Goal: Complete application form

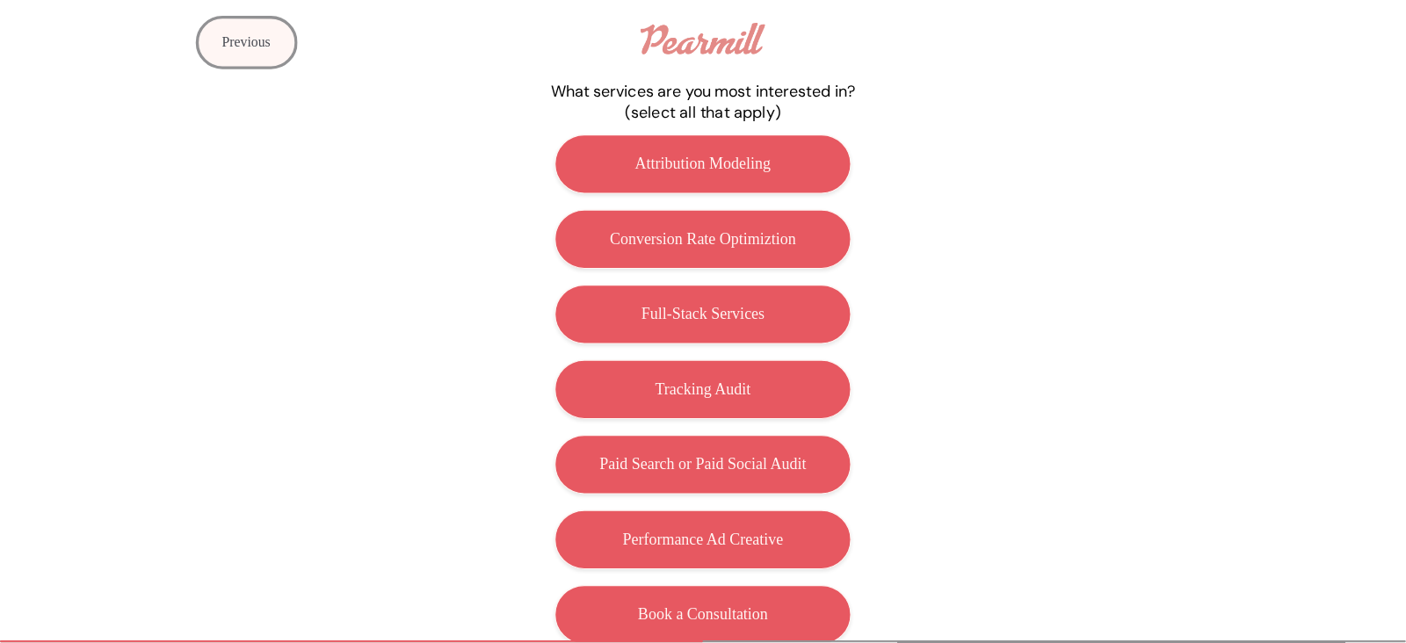
scroll to position [70, 0]
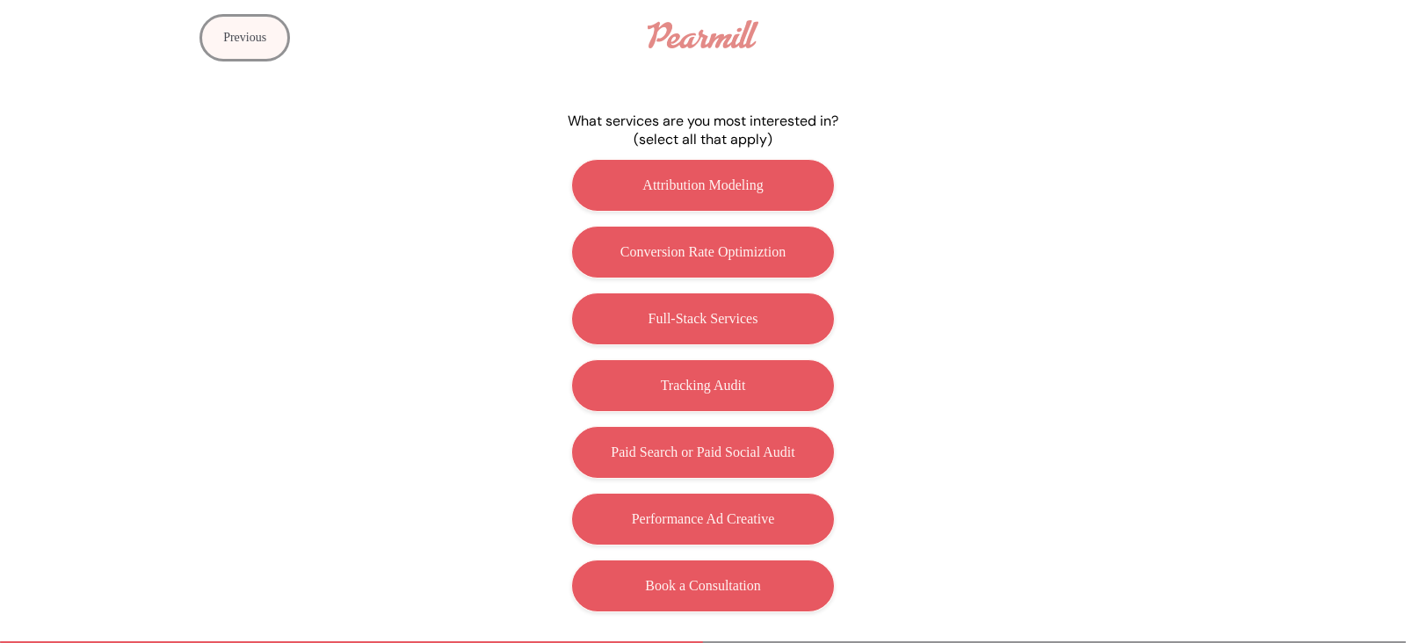
drag, startPoint x: 1099, startPoint y: 1, endPoint x: 956, endPoint y: 272, distance: 306.7
click at [956, 272] on div "Attribution Modeling Conversion Rate Optimiztion Full-Stack Services Tracking A…" at bounding box center [703, 386] width 703 height 468
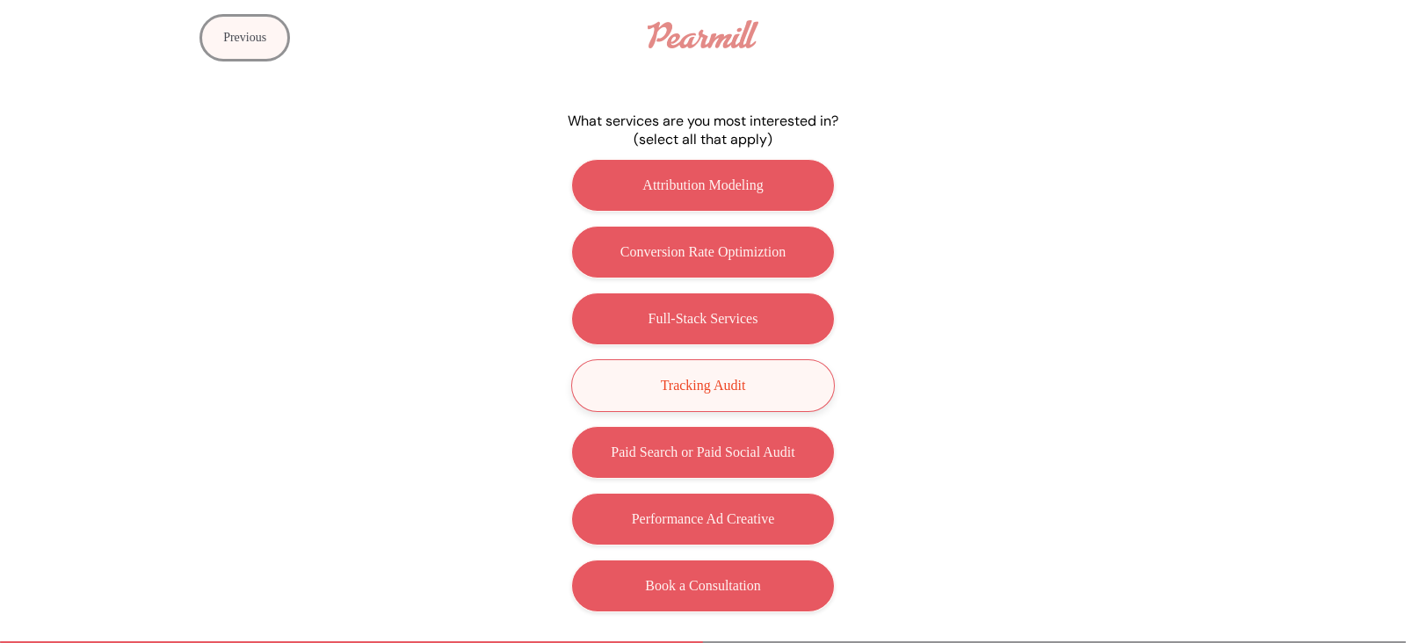
click at [682, 367] on button "Tracking Audit" at bounding box center [703, 386] width 264 height 53
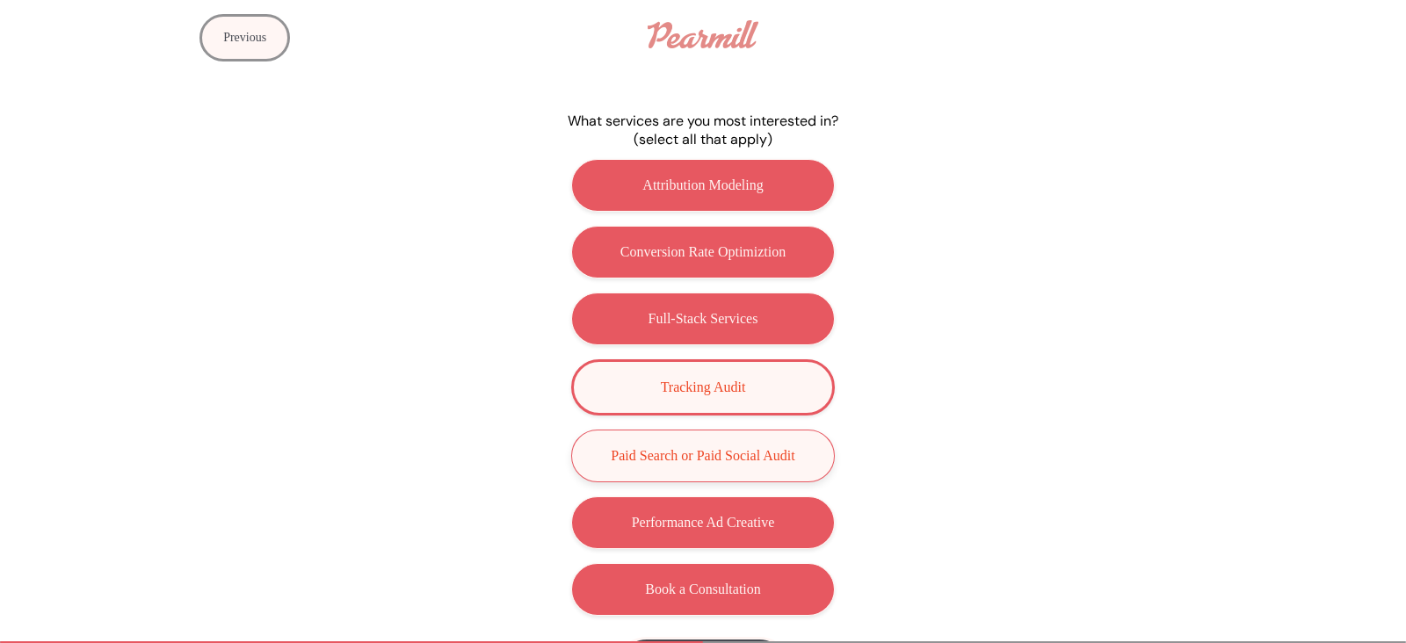
click at [773, 452] on p "Paid Search or Paid Social Audit" at bounding box center [703, 456] width 184 height 16
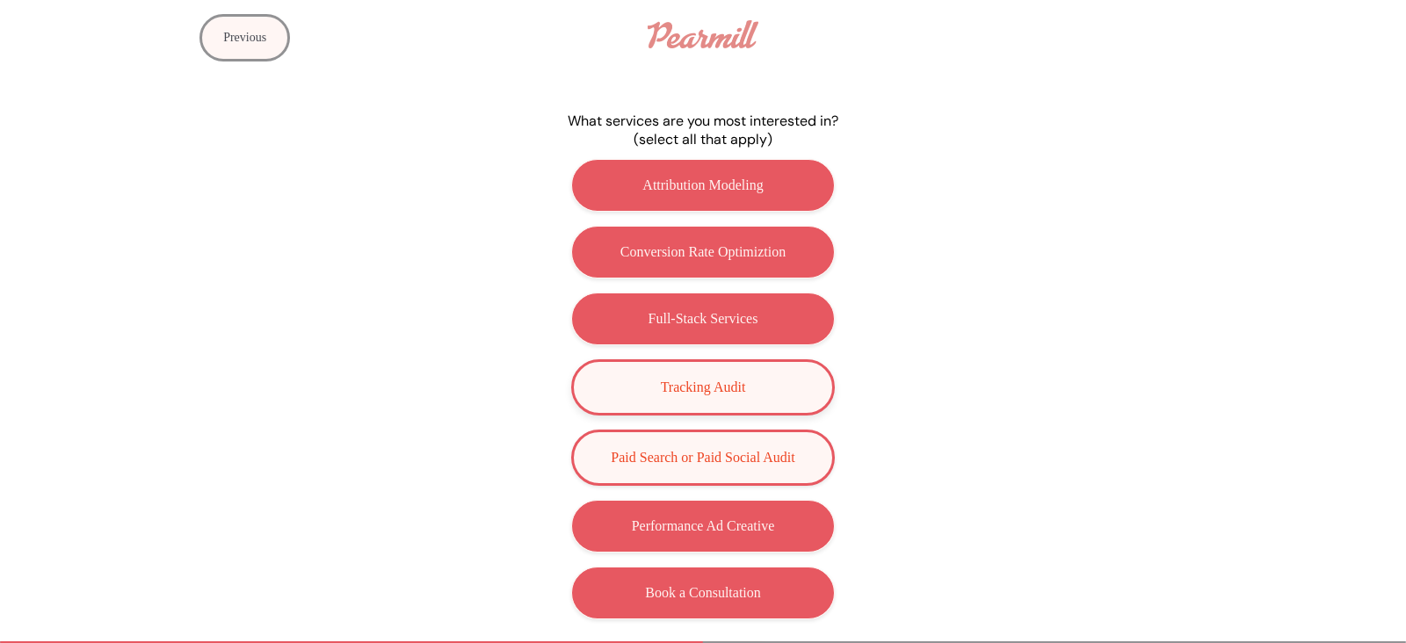
click at [727, 395] on button "Tracking Audit" at bounding box center [703, 388] width 264 height 56
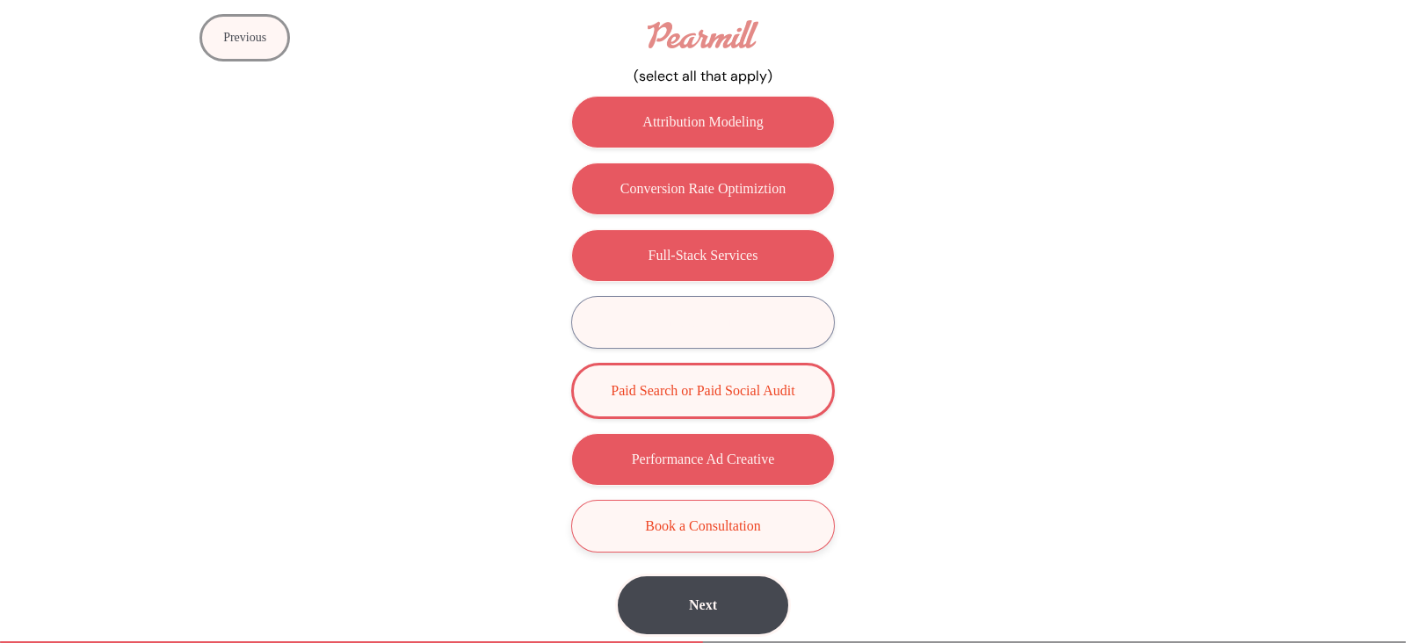
scroll to position [136, 0]
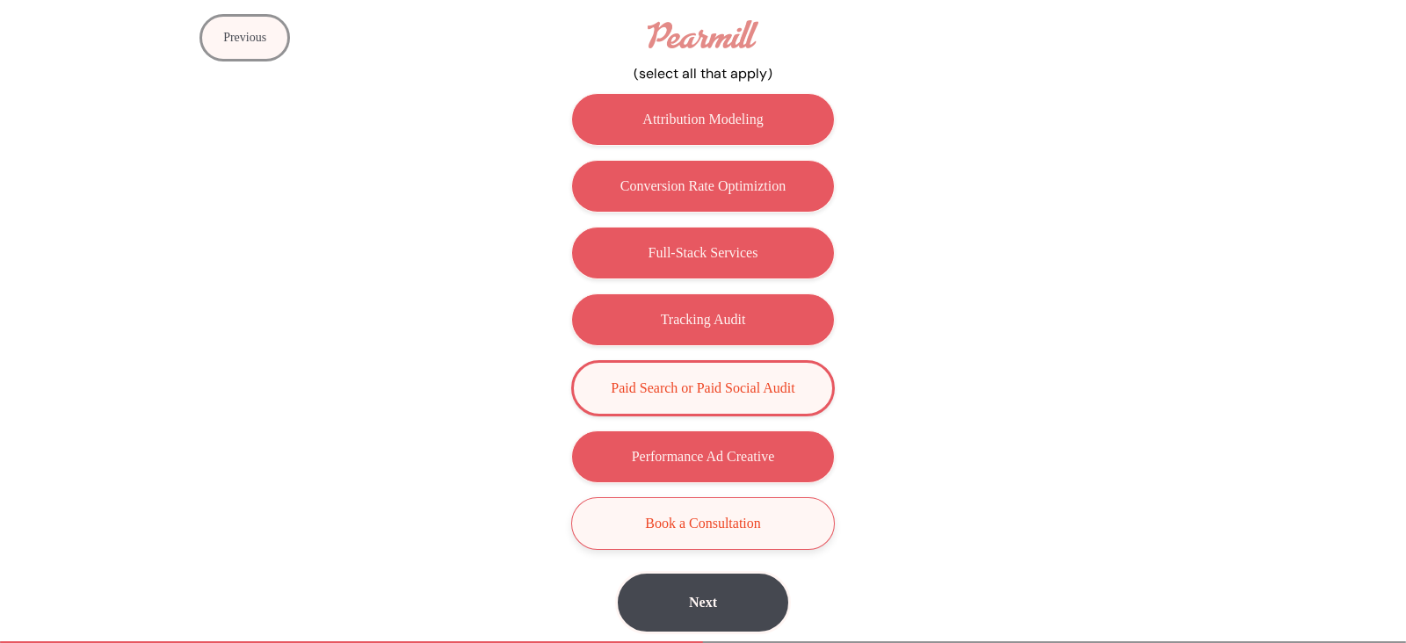
click at [690, 513] on p "Book a Consultation" at bounding box center [703, 524] width 116 height 16
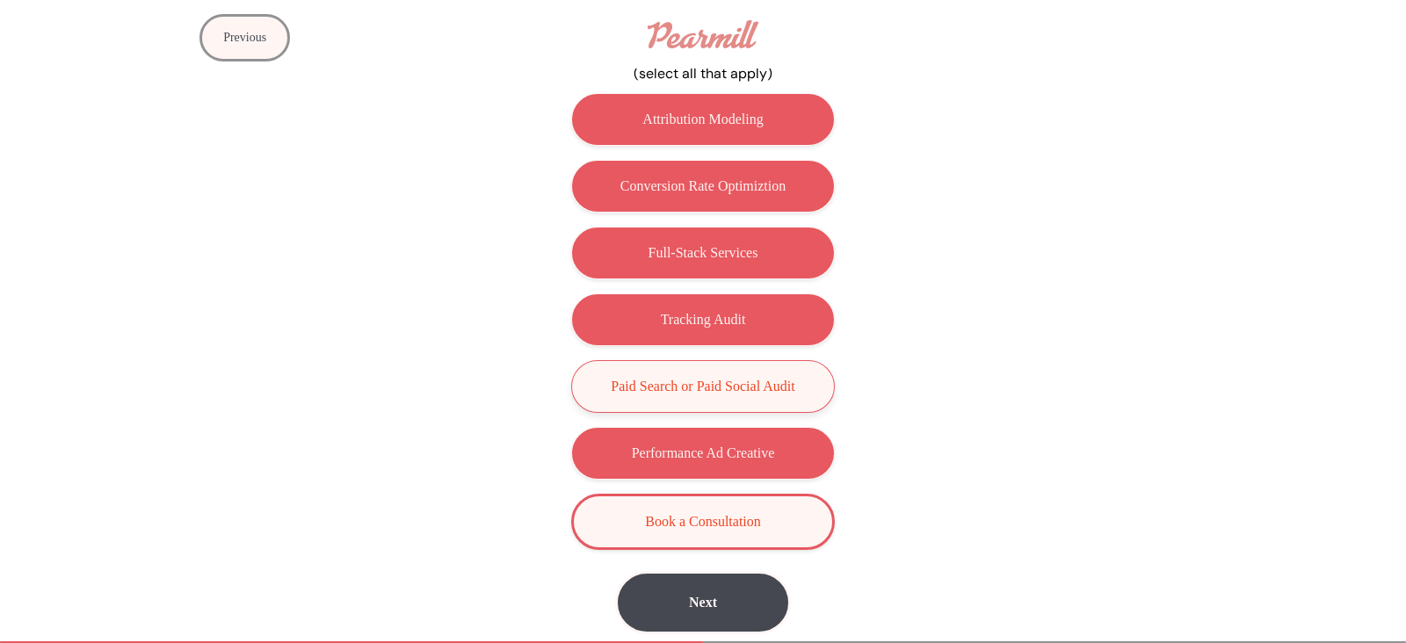
click at [757, 371] on button "Paid Search or Paid Social Audit" at bounding box center [703, 386] width 264 height 53
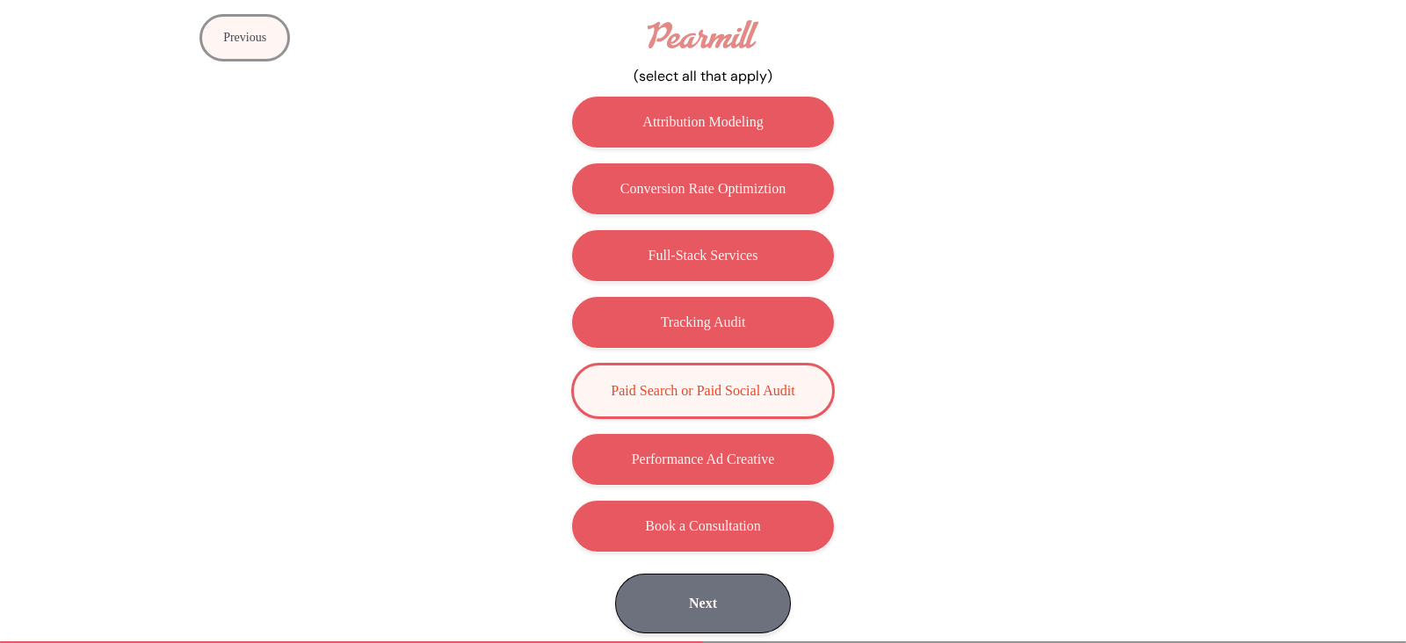
click at [701, 513] on button "Next" at bounding box center [703, 604] width 176 height 60
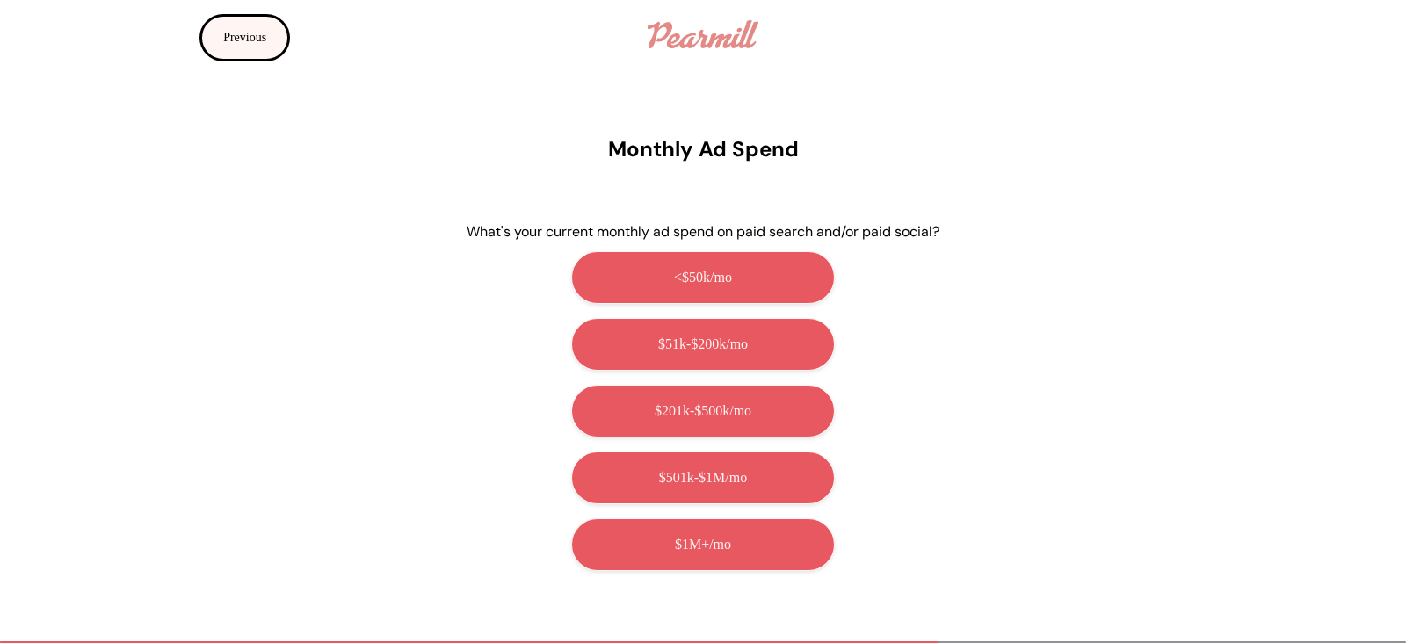
click at [226, 41] on button "Previous" at bounding box center [245, 37] width 91 height 47
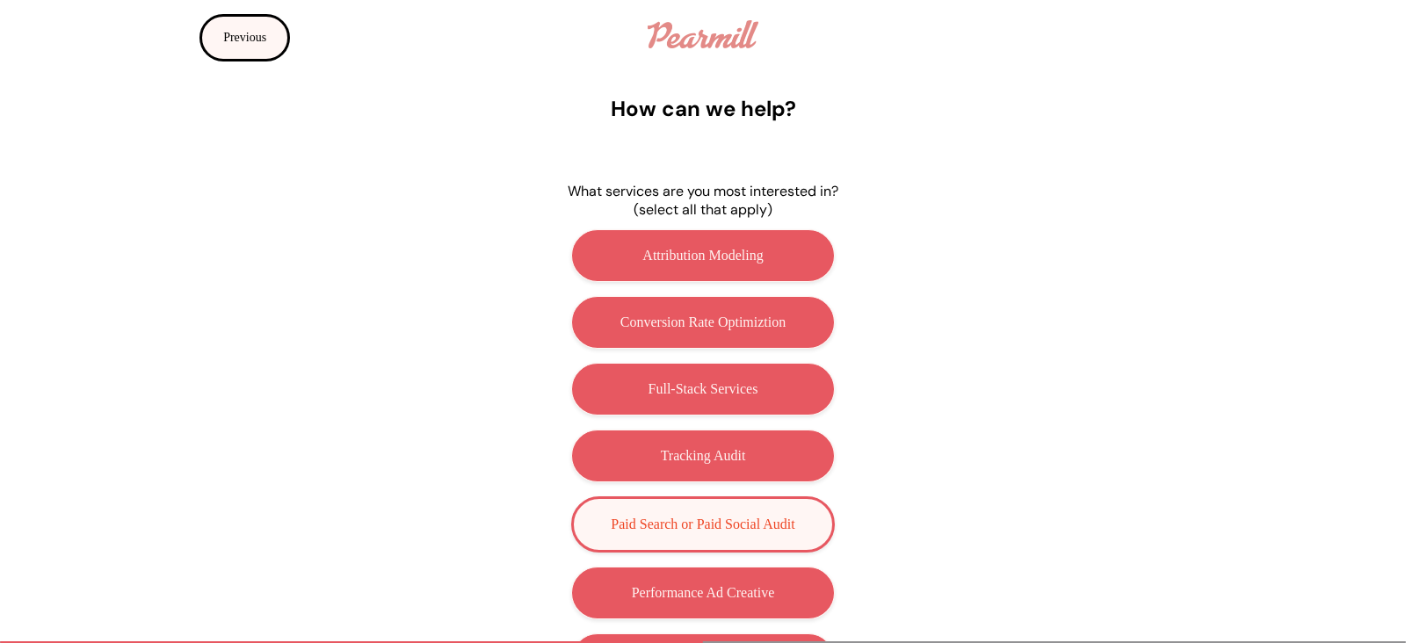
click at [226, 41] on button "Previous" at bounding box center [245, 37] width 91 height 47
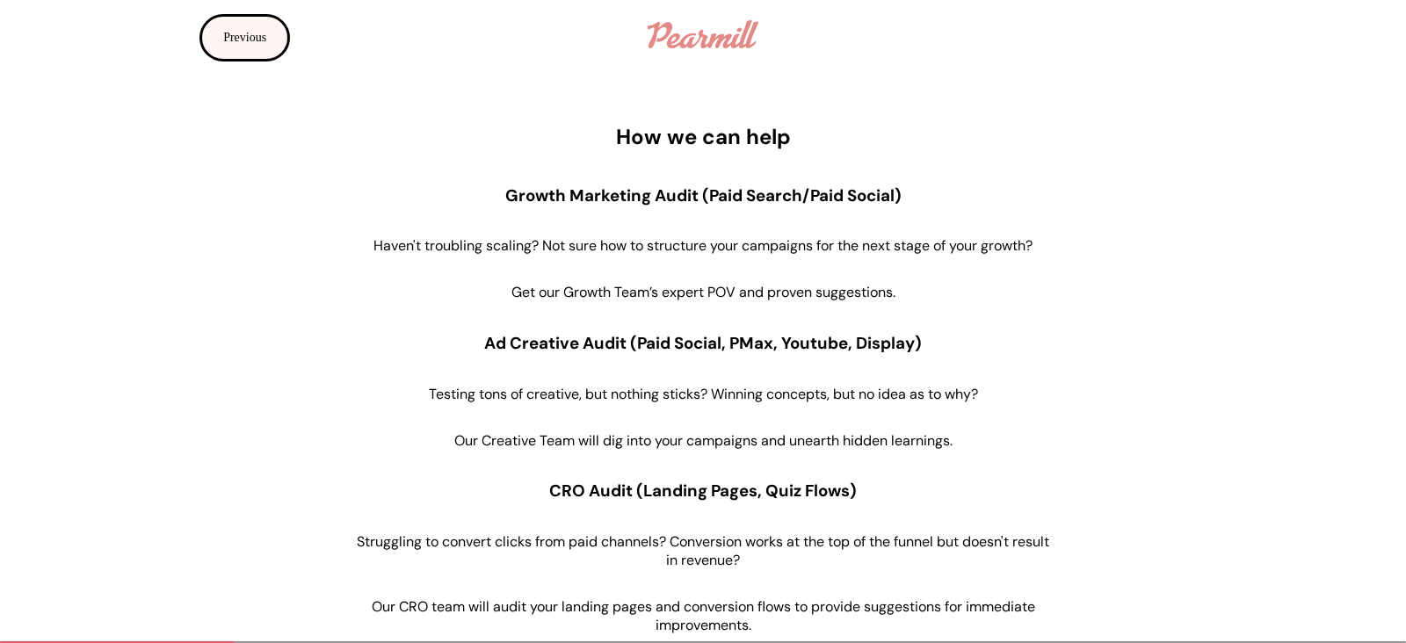
click at [226, 41] on button "Previous" at bounding box center [245, 37] width 91 height 47
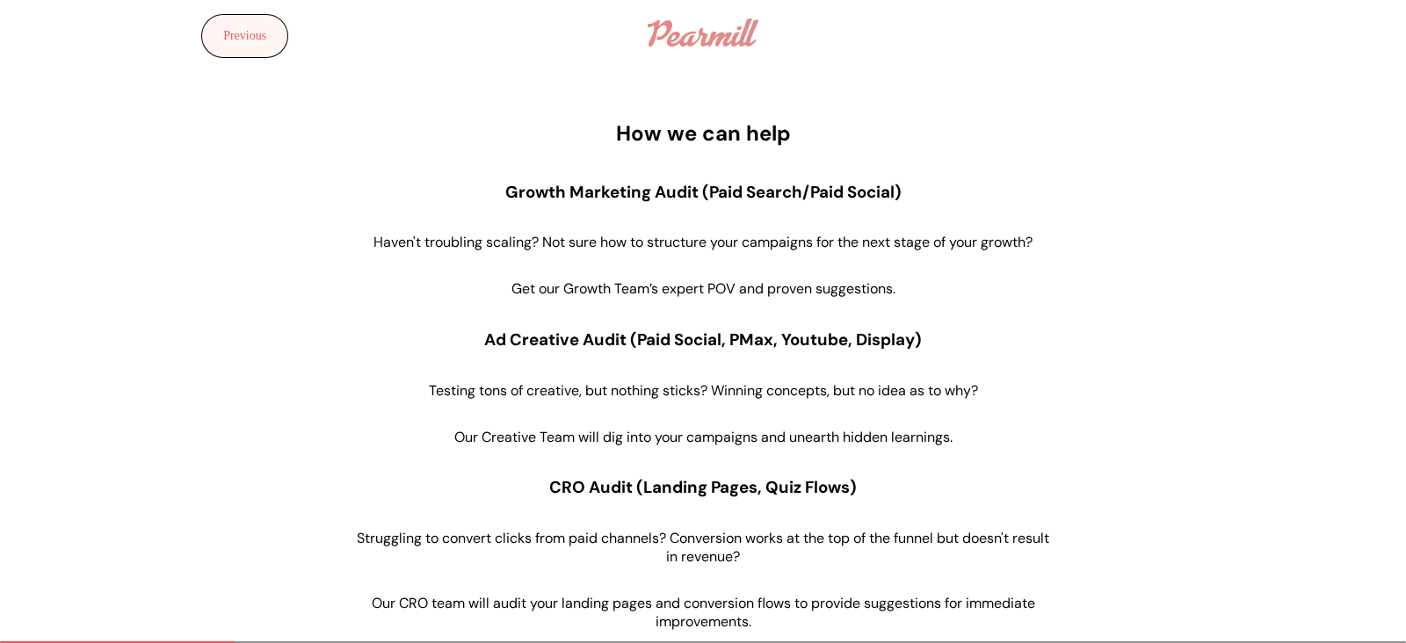
click at [226, 41] on div "Previous" at bounding box center [234, 32] width 469 height 65
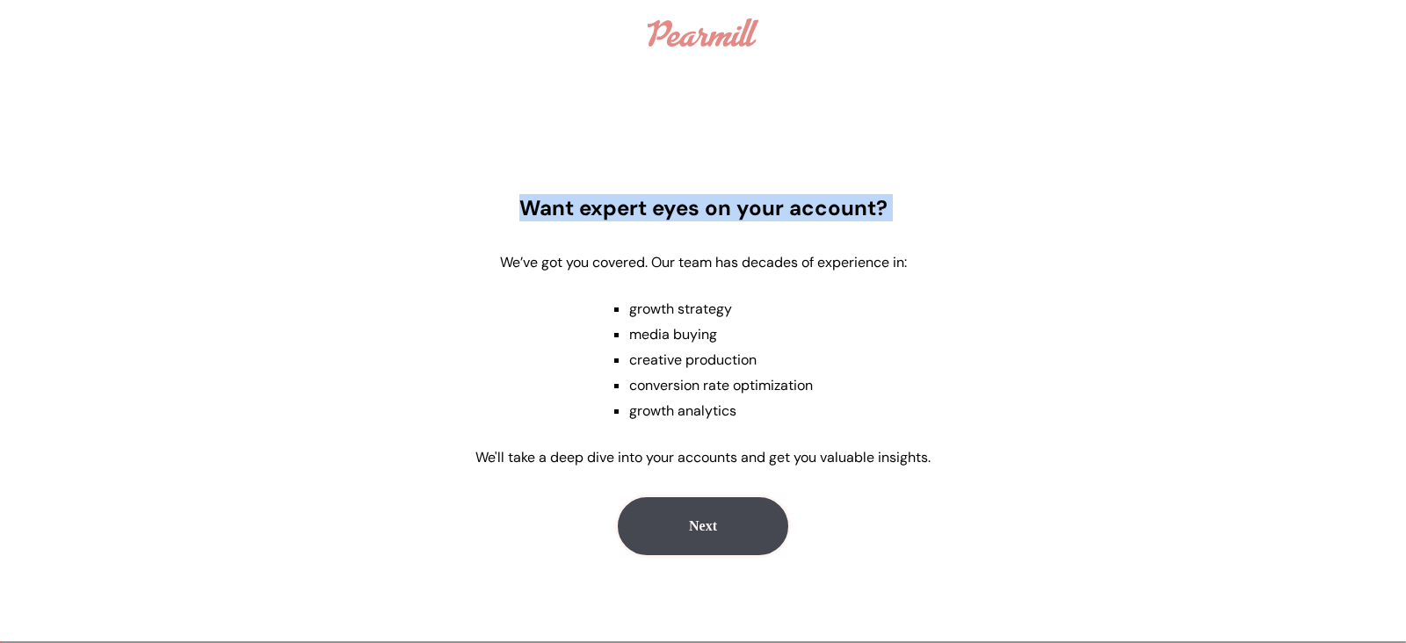
click at [226, 41] on div "Previous" at bounding box center [234, 32] width 469 height 65
click at [268, 175] on div "Want expert eyes on your account? We’ve got you covered. Our team has decades o…" at bounding box center [703, 355] width 1406 height 427
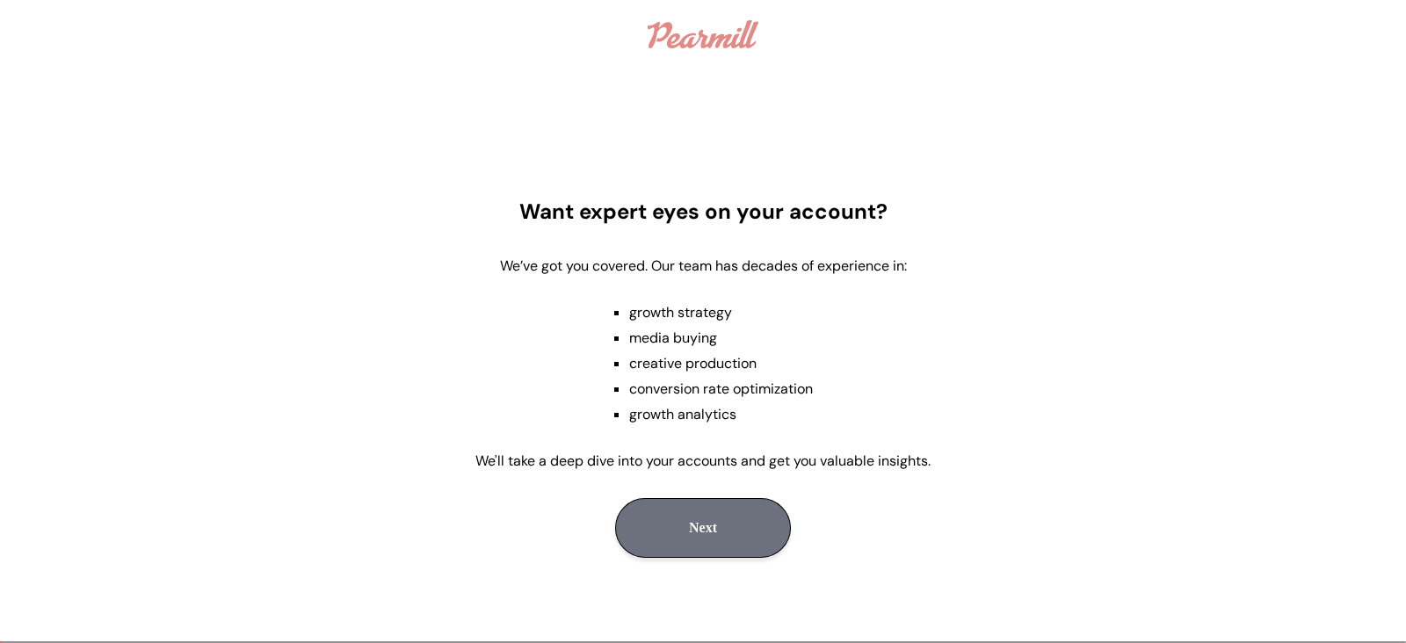
click at [708, 513] on button "Next" at bounding box center [703, 528] width 176 height 60
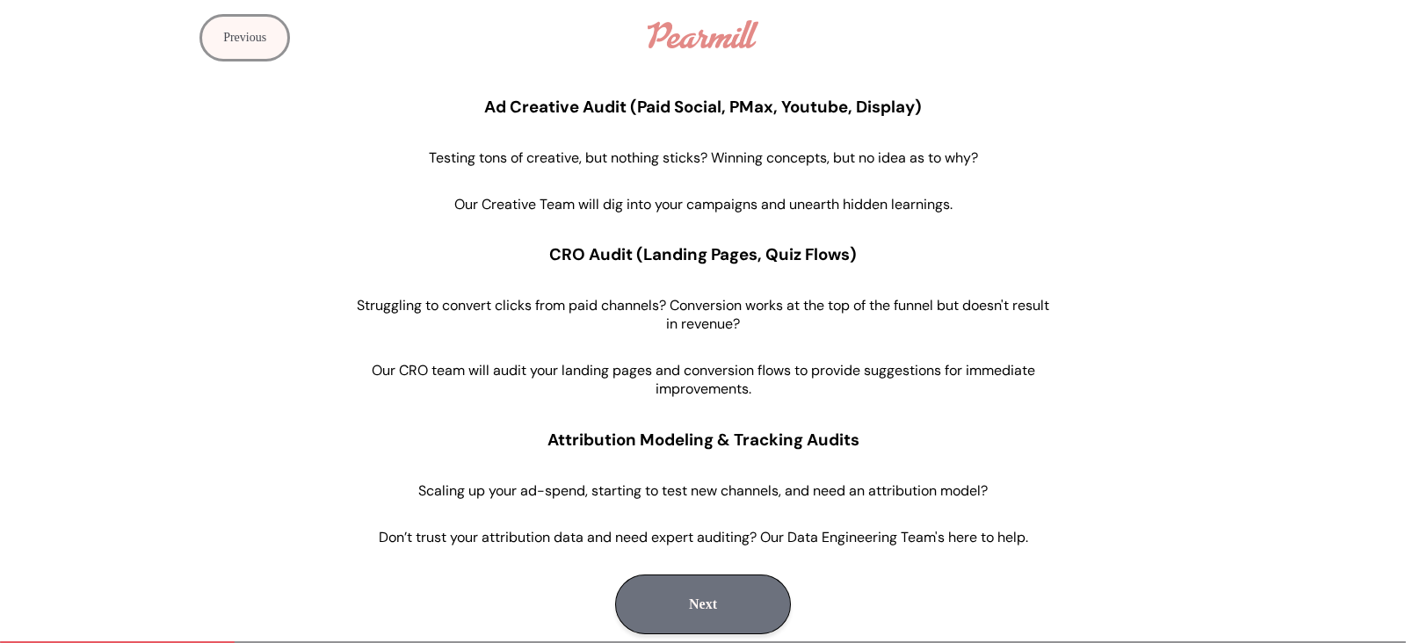
scroll to position [233, 0]
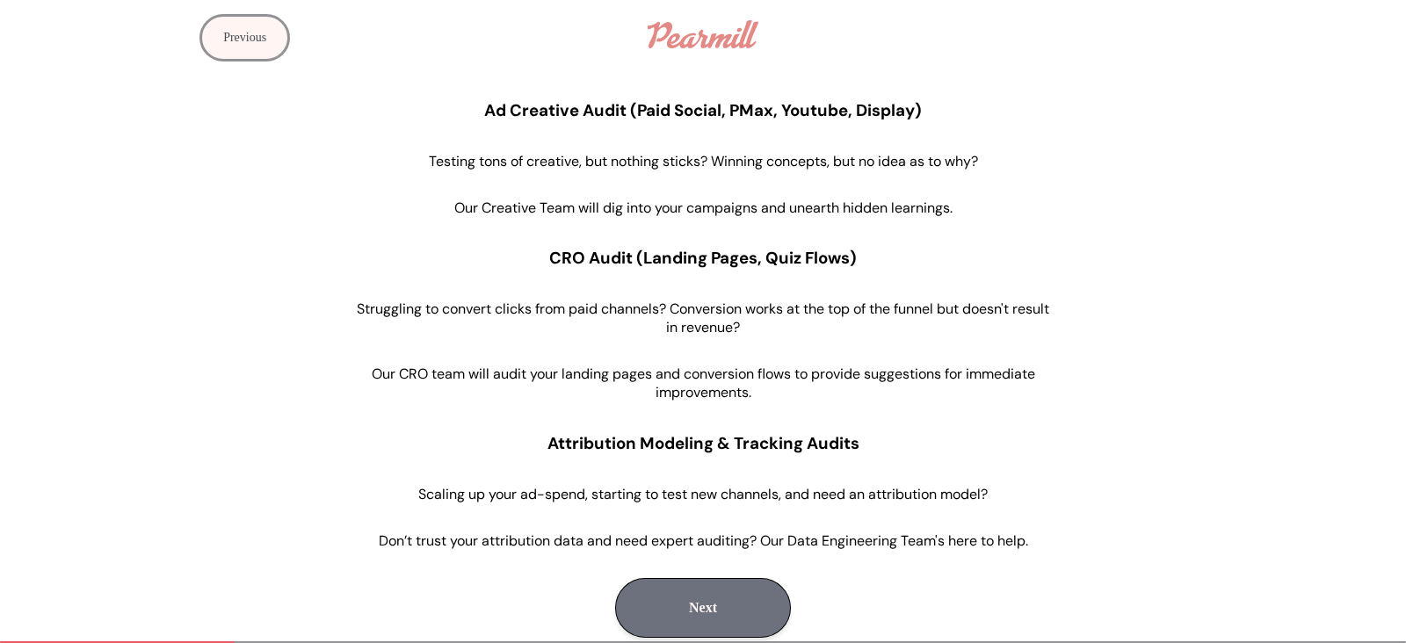
click at [695, 513] on button "Next" at bounding box center [703, 608] width 176 height 60
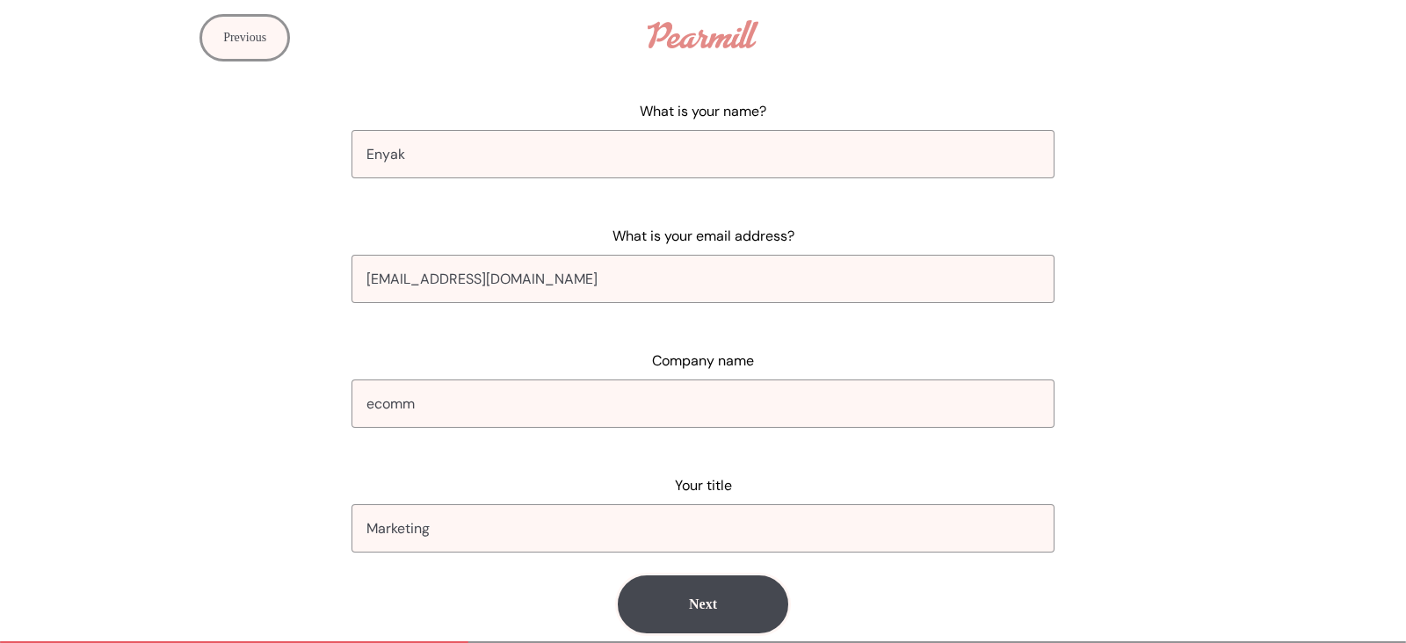
scroll to position [77, 0]
click at [697, 513] on button "Next" at bounding box center [703, 606] width 176 height 60
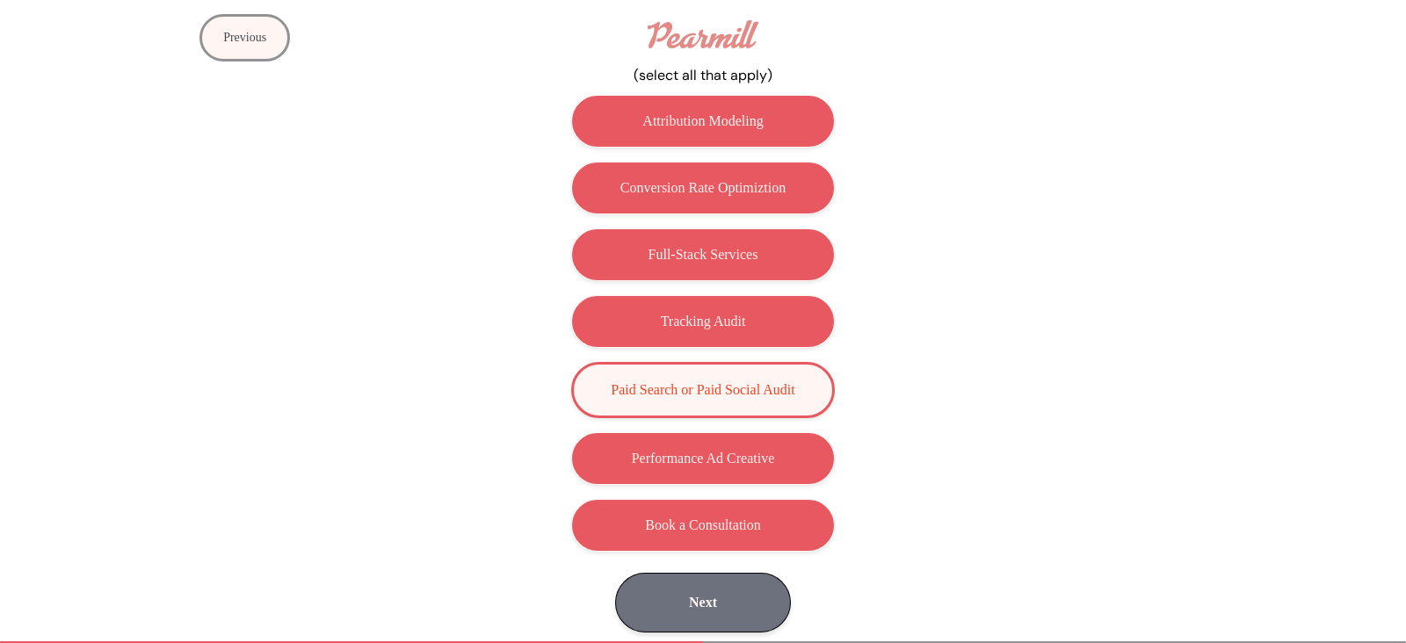
scroll to position [134, 0]
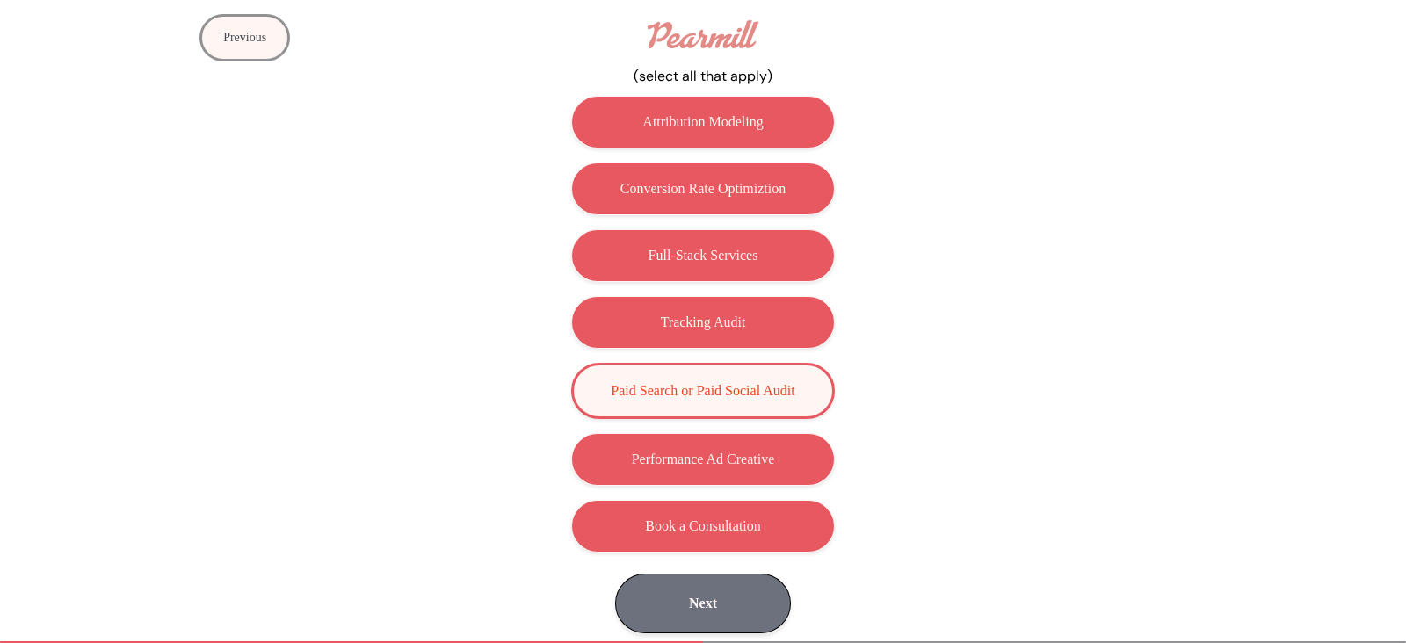
click at [688, 513] on button "Next" at bounding box center [703, 604] width 176 height 60
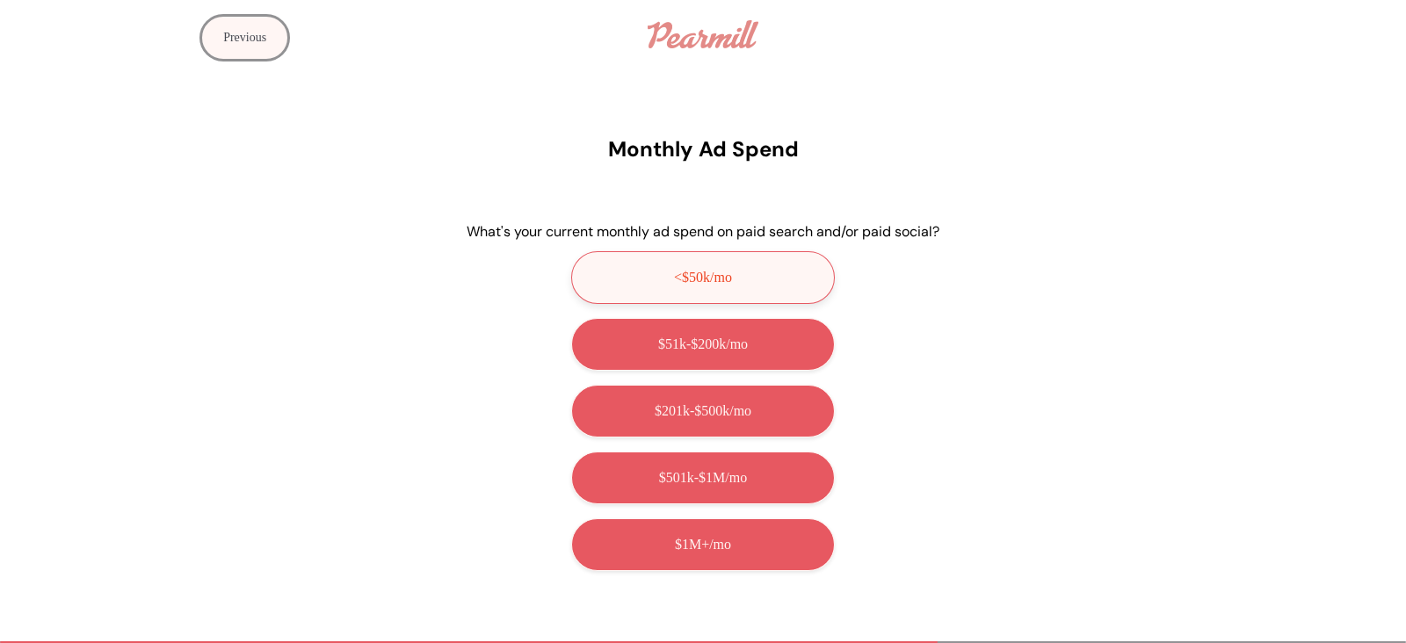
click at [743, 292] on button "<$50k/mo" at bounding box center [703, 277] width 264 height 53
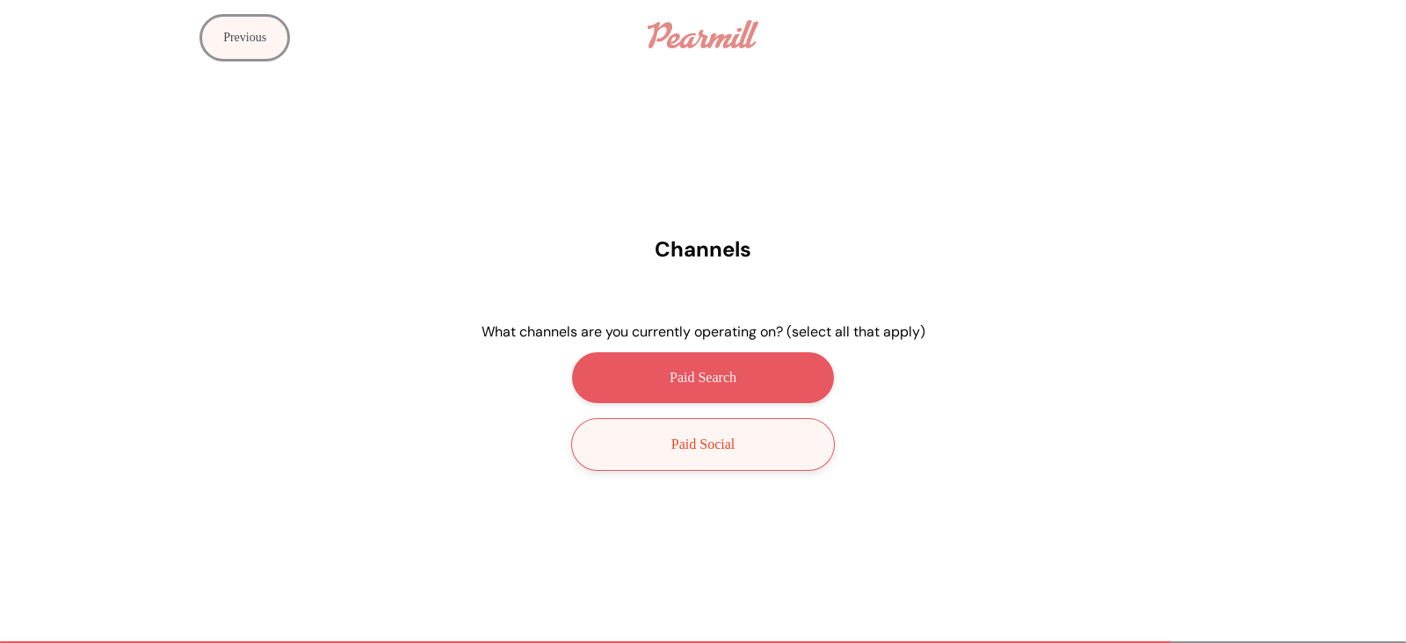
click at [716, 440] on p "Paid Social" at bounding box center [703, 445] width 63 height 16
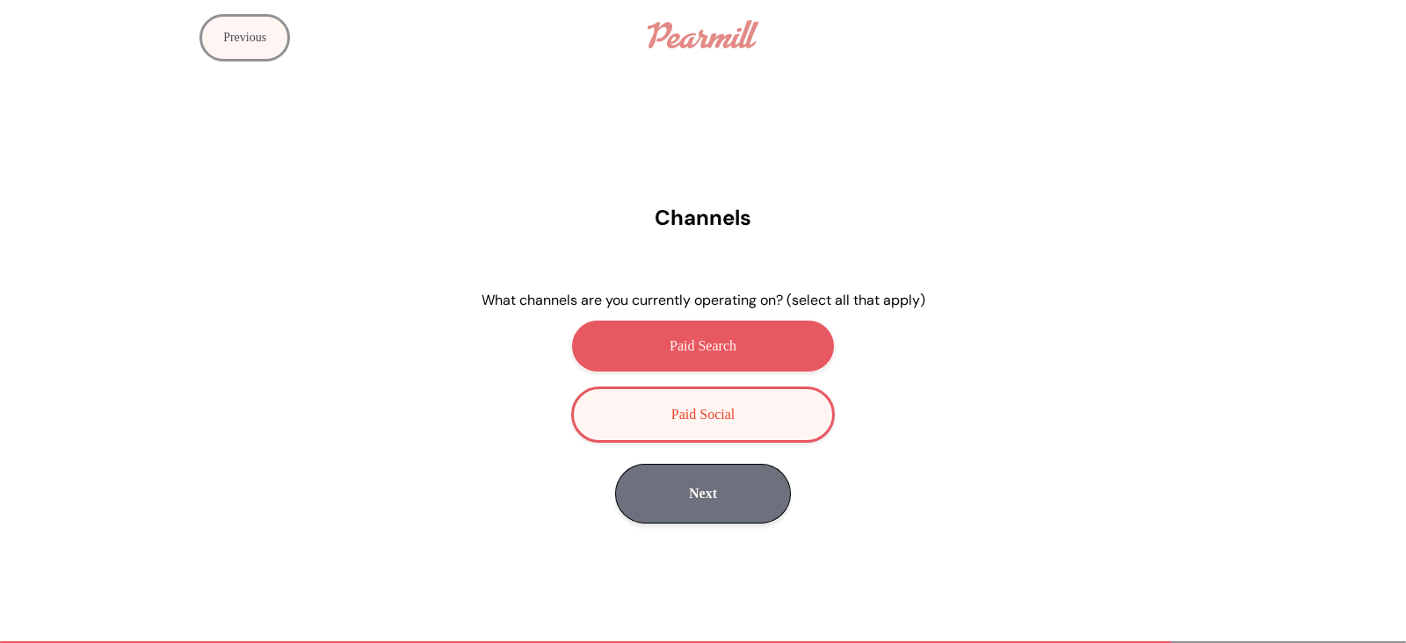
click at [744, 506] on button "Next" at bounding box center [703, 494] width 176 height 60
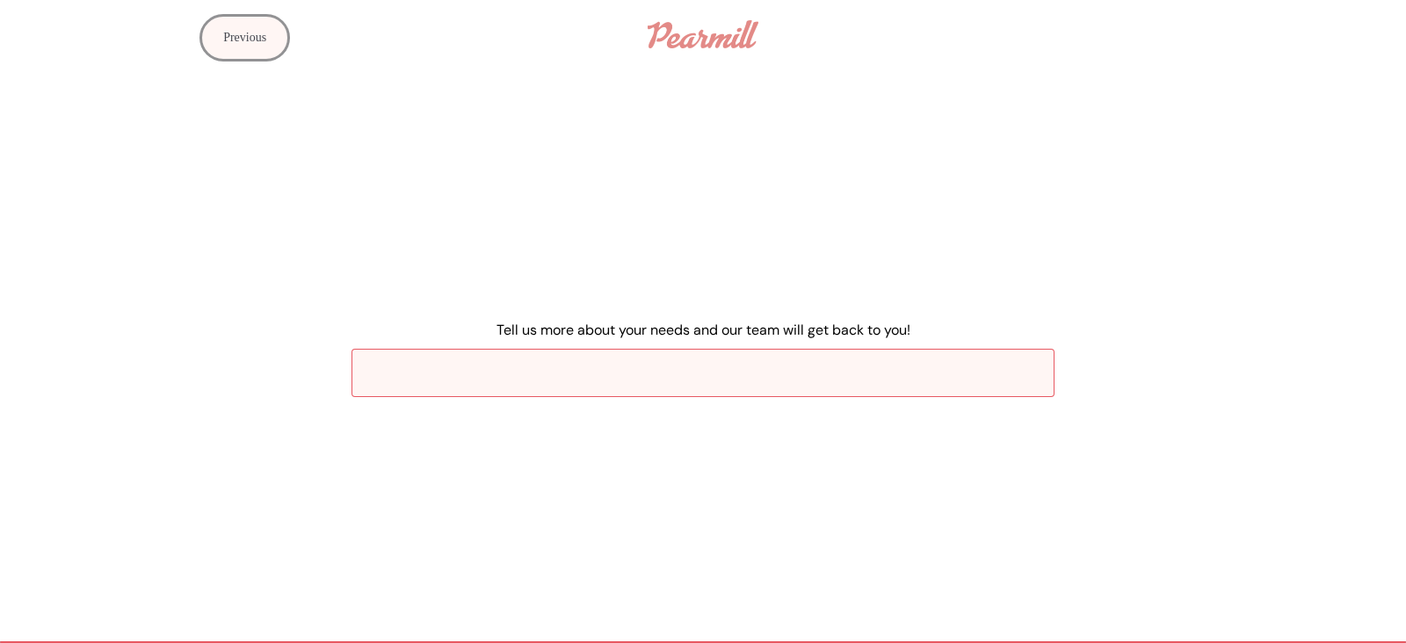
click at [745, 381] on input "Tell us more about your needs and our team will get back to you!" at bounding box center [703, 373] width 703 height 48
click at [237, 31] on button "Previous" at bounding box center [245, 37] width 91 height 47
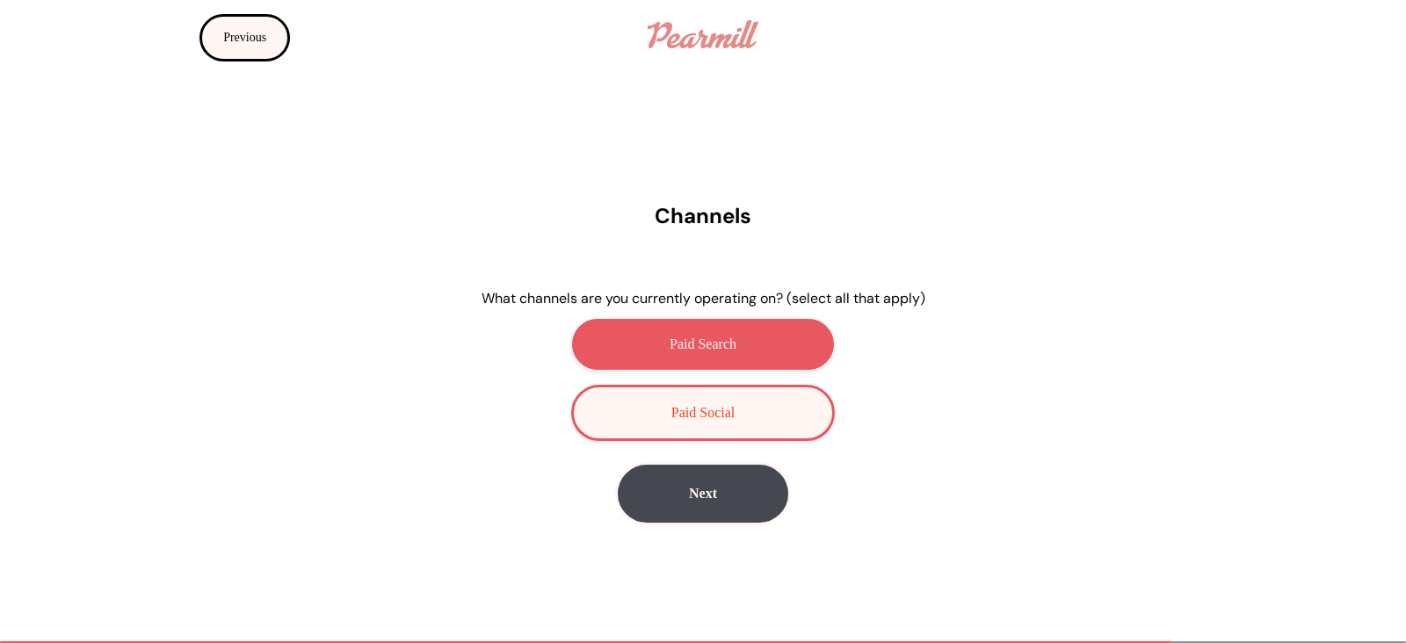
click at [258, 39] on button "Previous" at bounding box center [245, 37] width 91 height 47
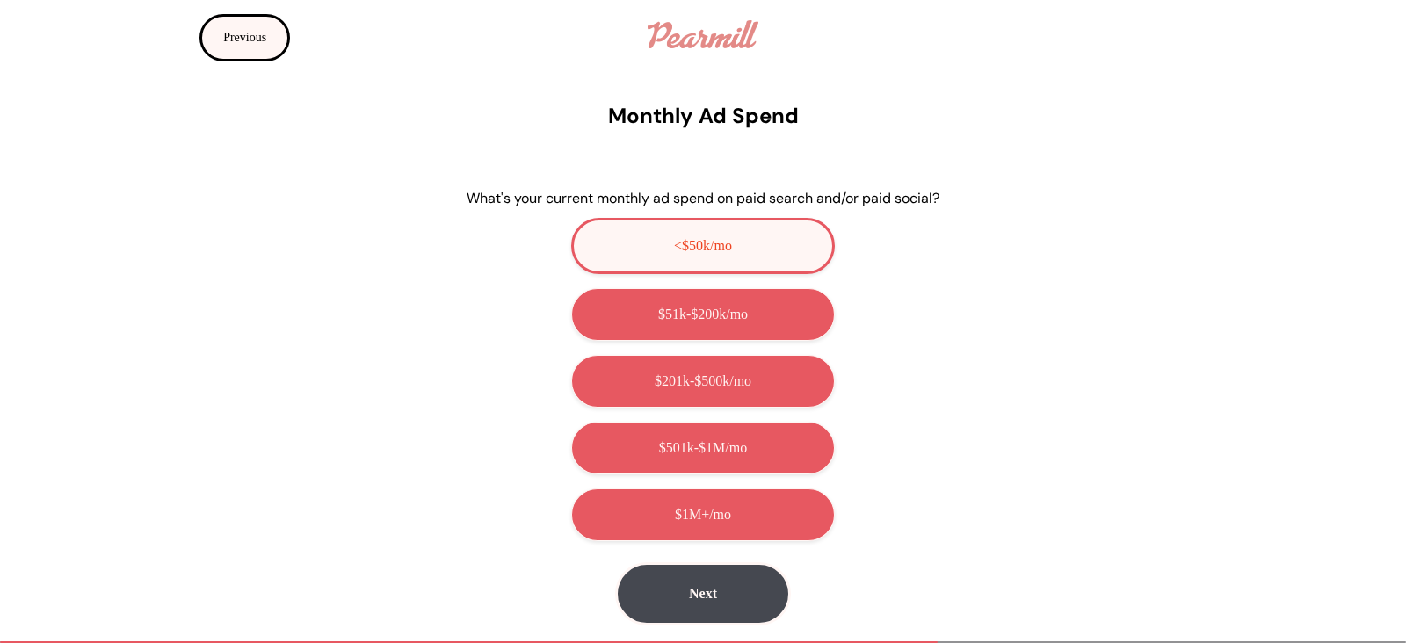
click at [258, 39] on button "Previous" at bounding box center [245, 37] width 91 height 47
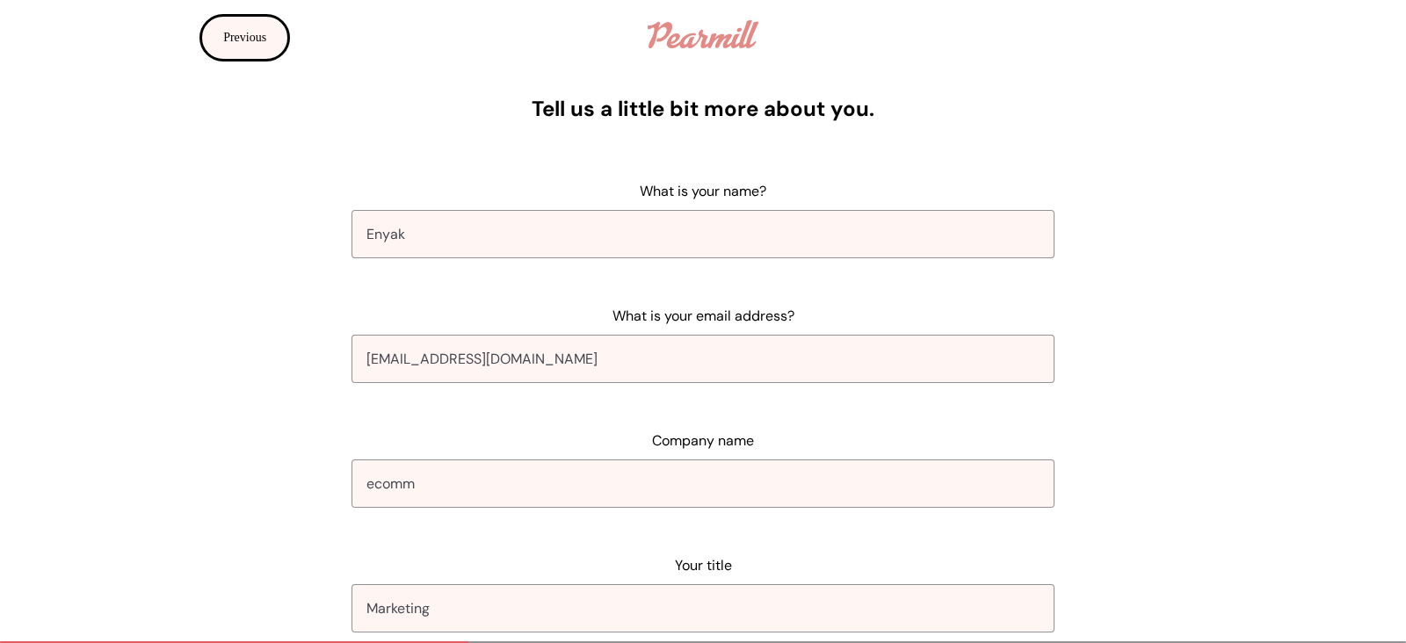
click at [258, 39] on button "Previous" at bounding box center [245, 37] width 91 height 47
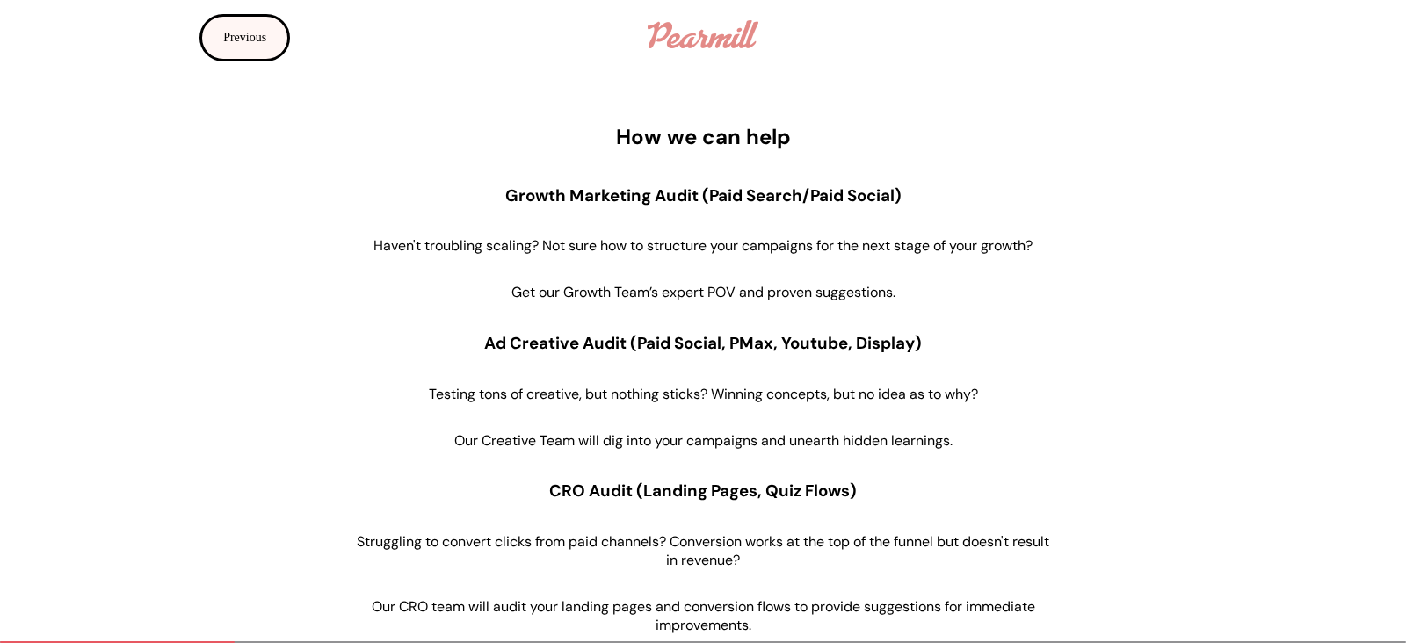
click at [258, 39] on button "Previous" at bounding box center [245, 37] width 91 height 47
